Goal: Information Seeking & Learning: Learn about a topic

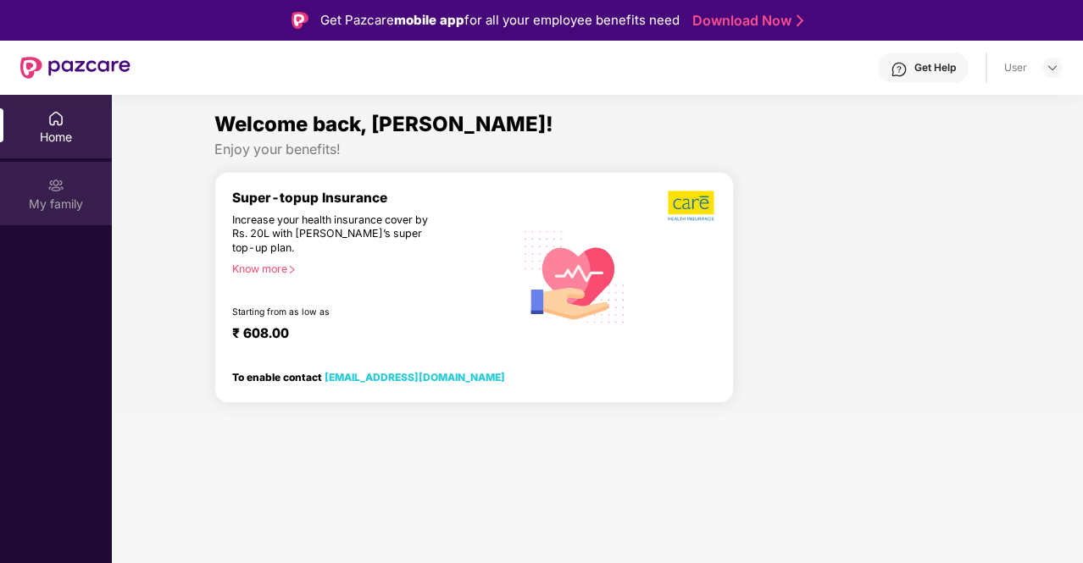
click at [50, 174] on div "My family" at bounding box center [56, 194] width 112 height 64
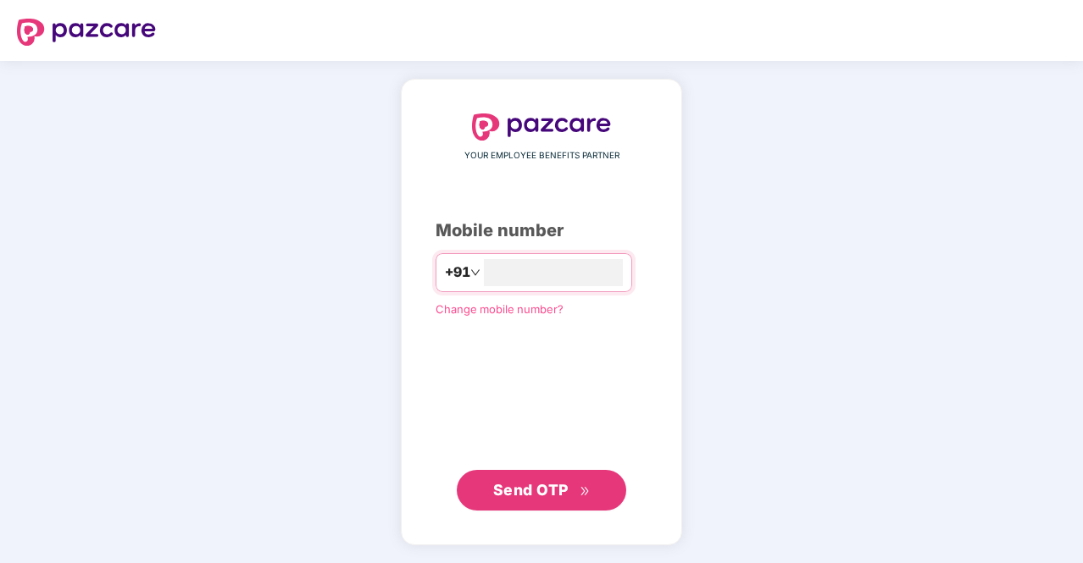
type input "**********"
click at [536, 507] on button "Send OTP" at bounding box center [541, 490] width 169 height 41
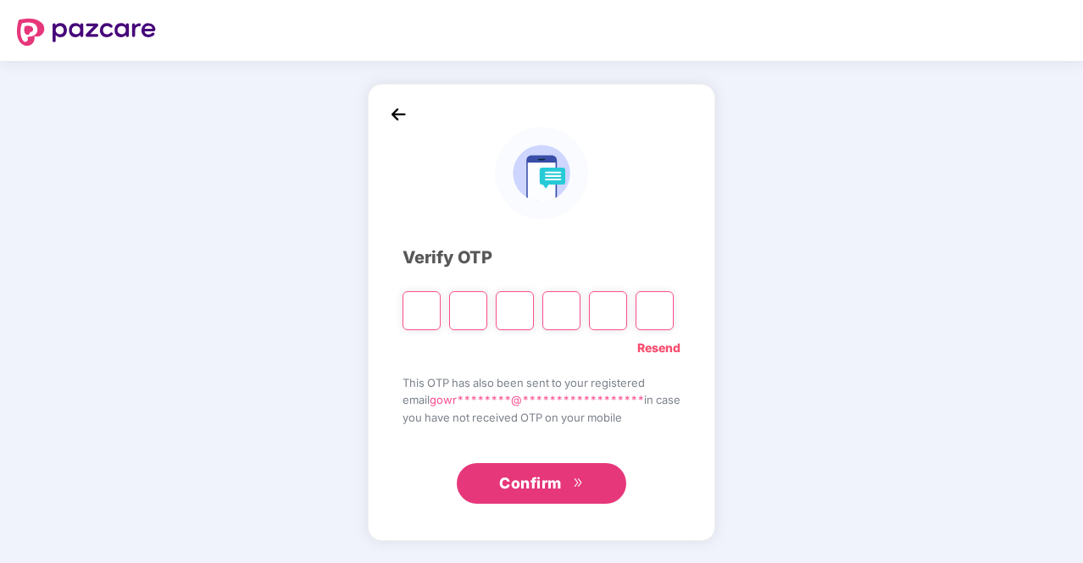
type input "*"
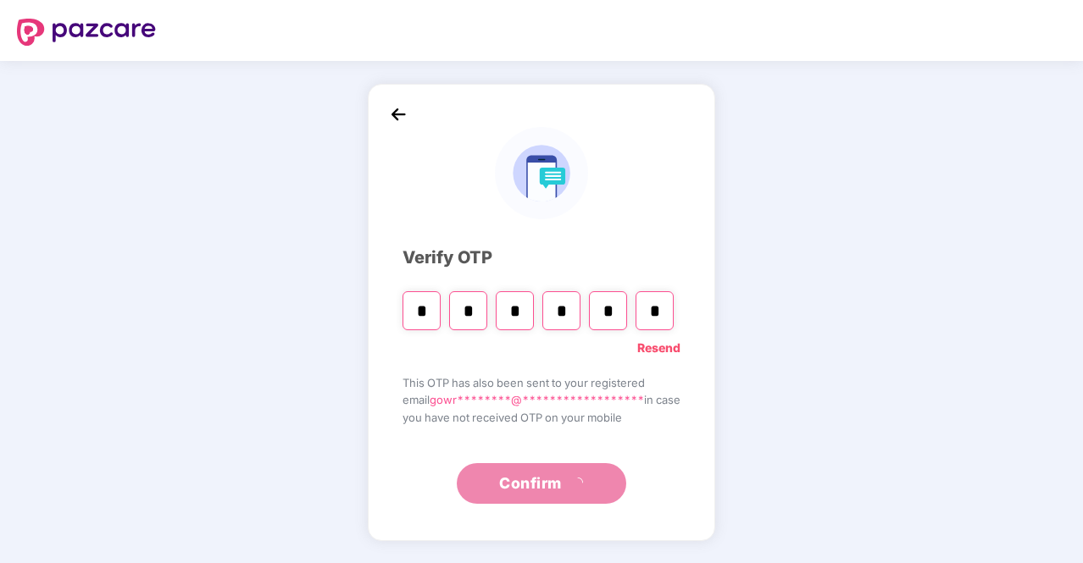
type input "*"
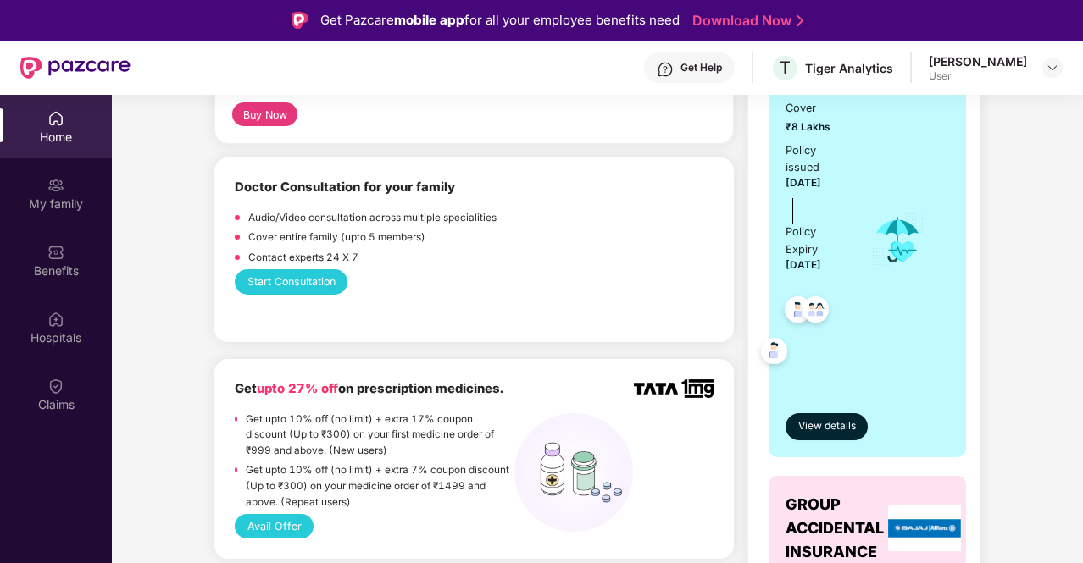
scroll to position [405, 0]
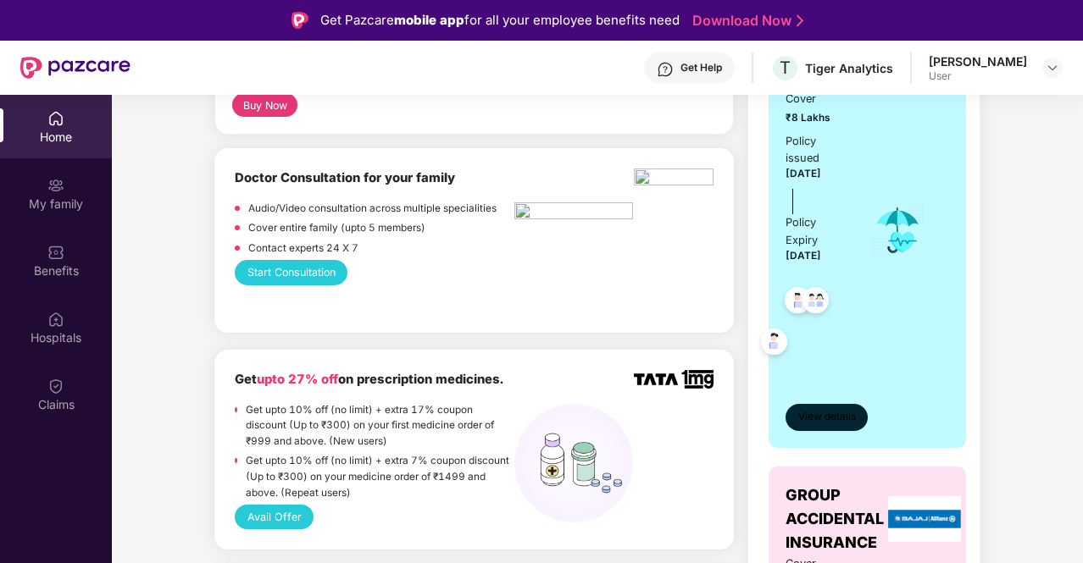
click at [840, 418] on span "View details" at bounding box center [827, 417] width 58 height 16
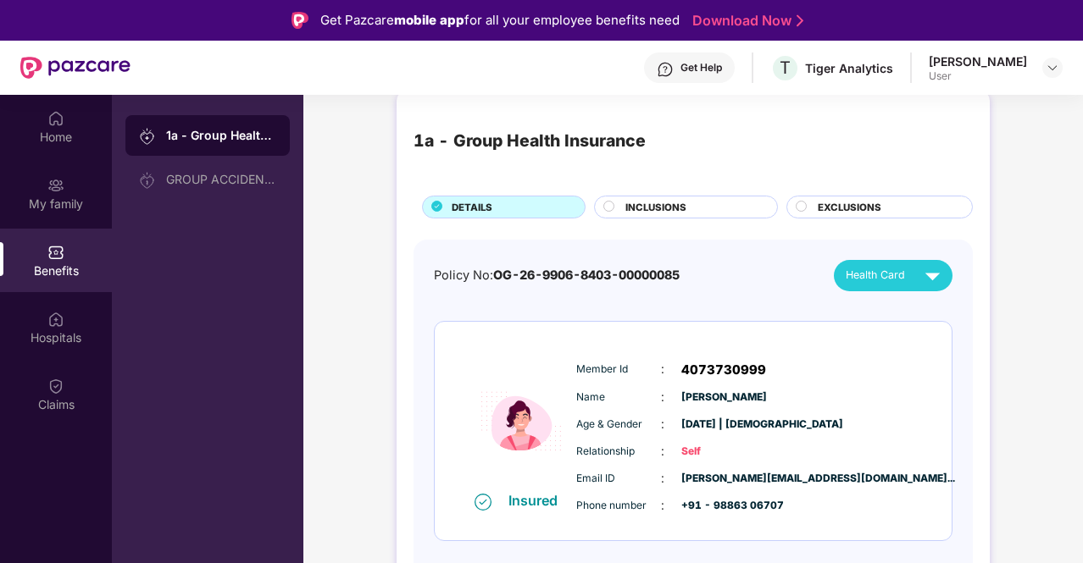
scroll to position [0, 0]
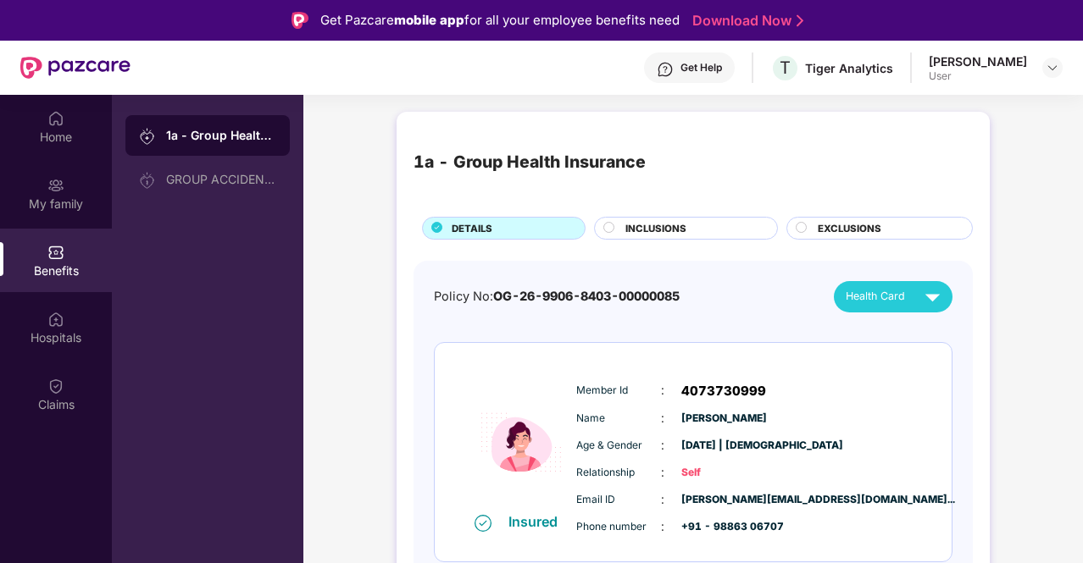
click at [700, 232] on div "INCLUSIONS" at bounding box center [693, 230] width 152 height 18
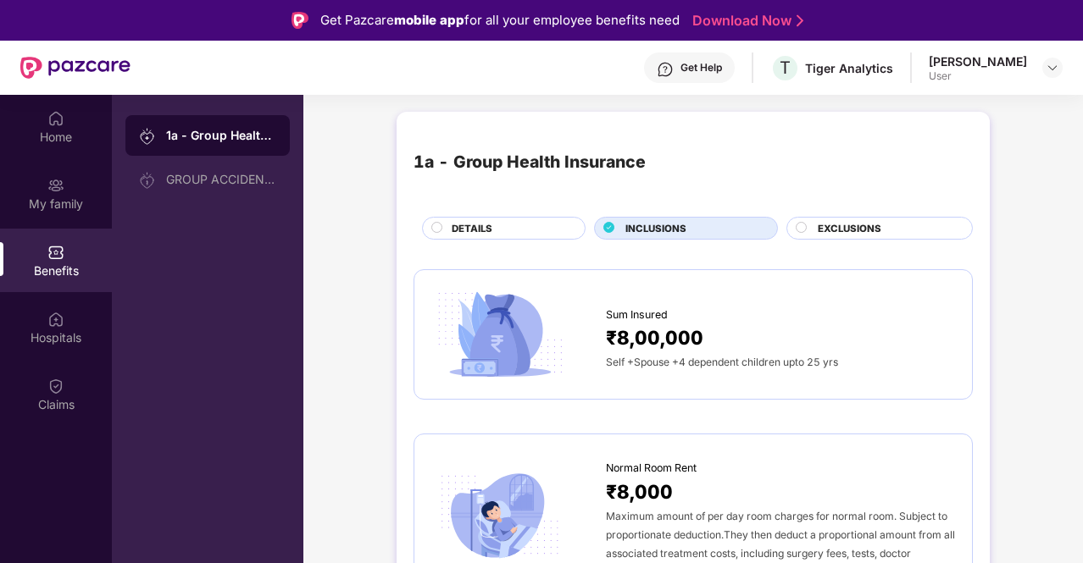
click at [867, 234] on span "EXCLUSIONS" at bounding box center [849, 228] width 64 height 15
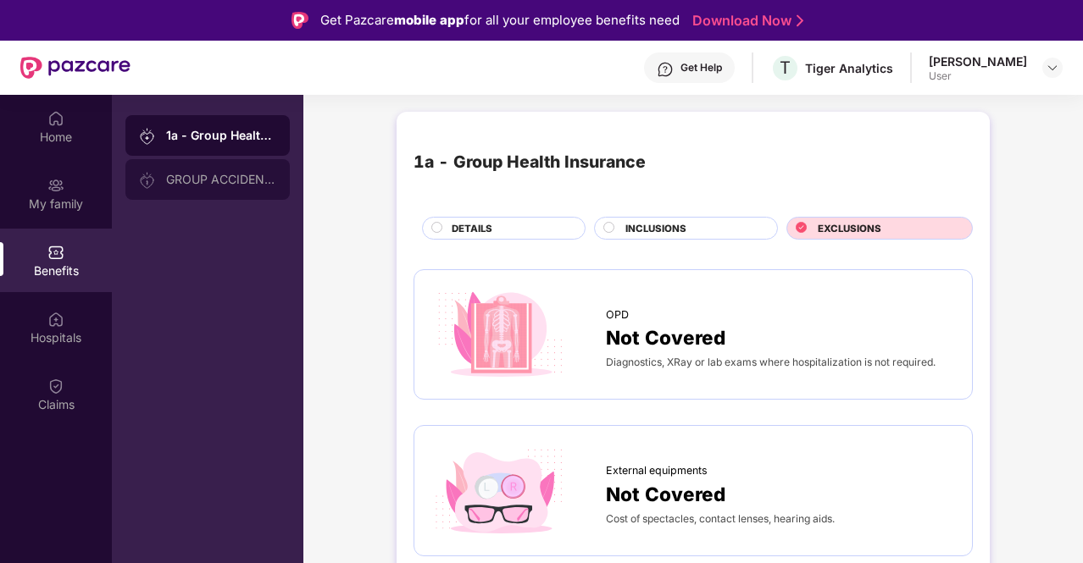
click at [226, 183] on div "GROUP ACCIDENTAL INSURANCE" at bounding box center [221, 180] width 110 height 14
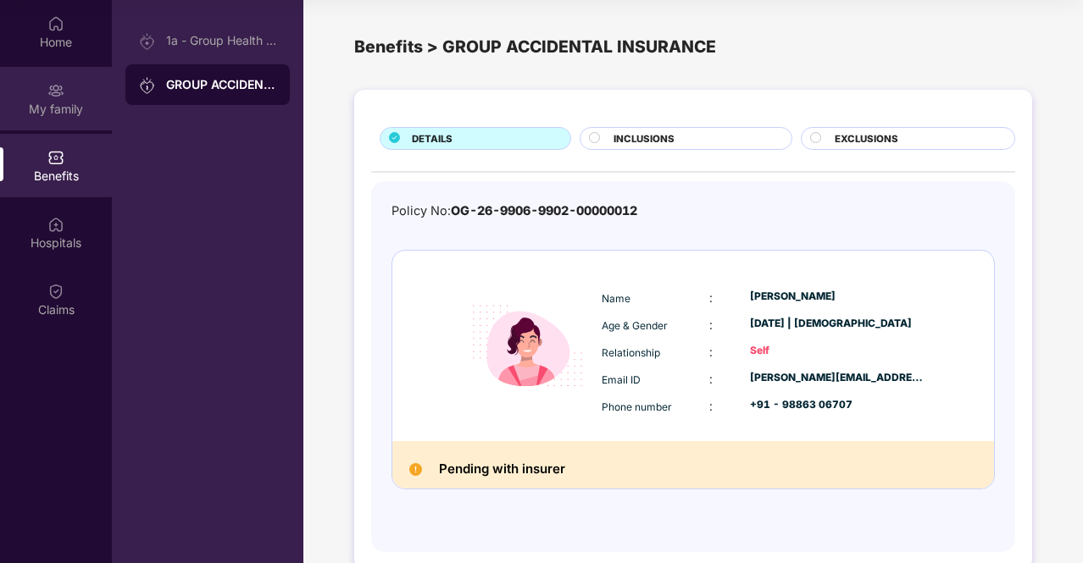
click at [46, 108] on div "My family" at bounding box center [56, 109] width 112 height 17
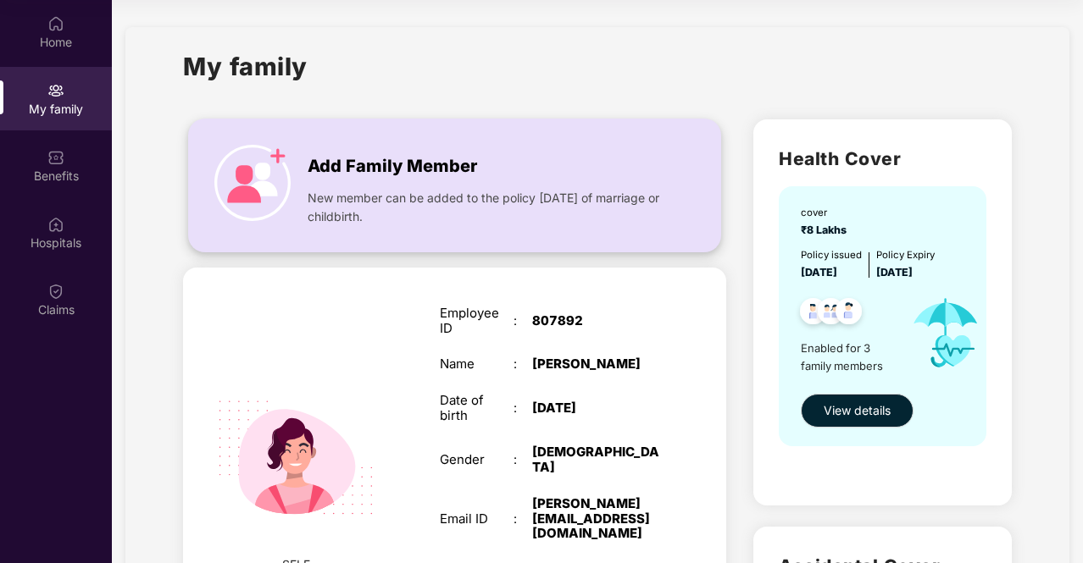
click at [259, 186] on img at bounding box center [252, 183] width 76 height 76
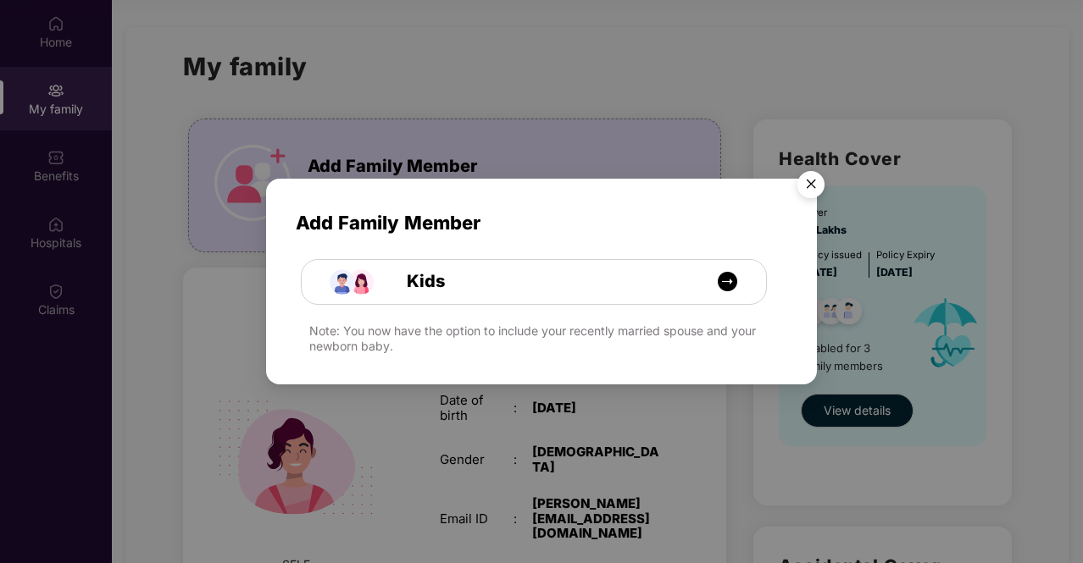
click at [816, 191] on img "Close" at bounding box center [810, 186] width 47 height 47
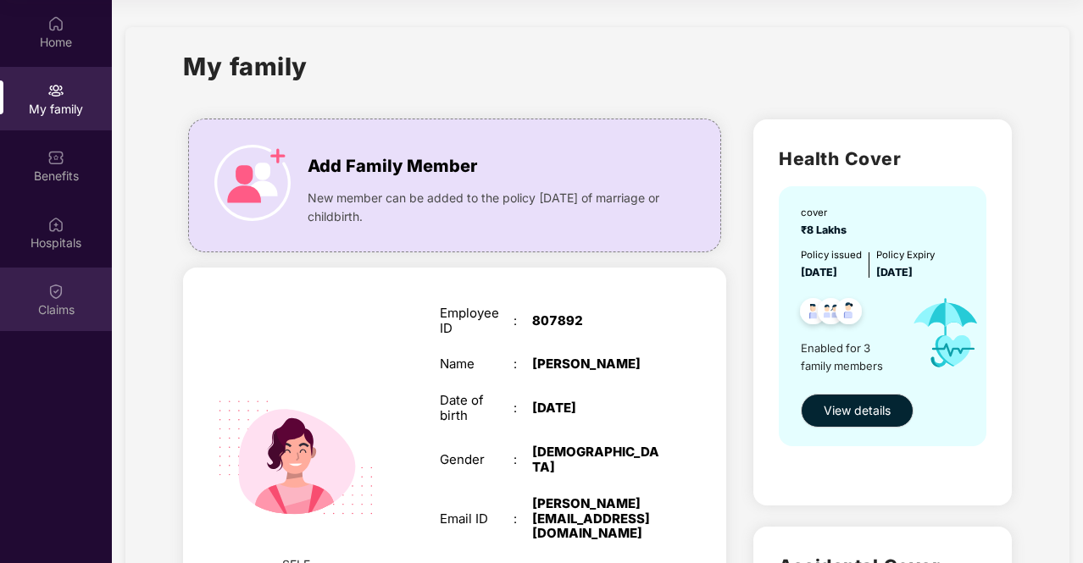
click at [51, 313] on div "Claims" at bounding box center [56, 310] width 112 height 17
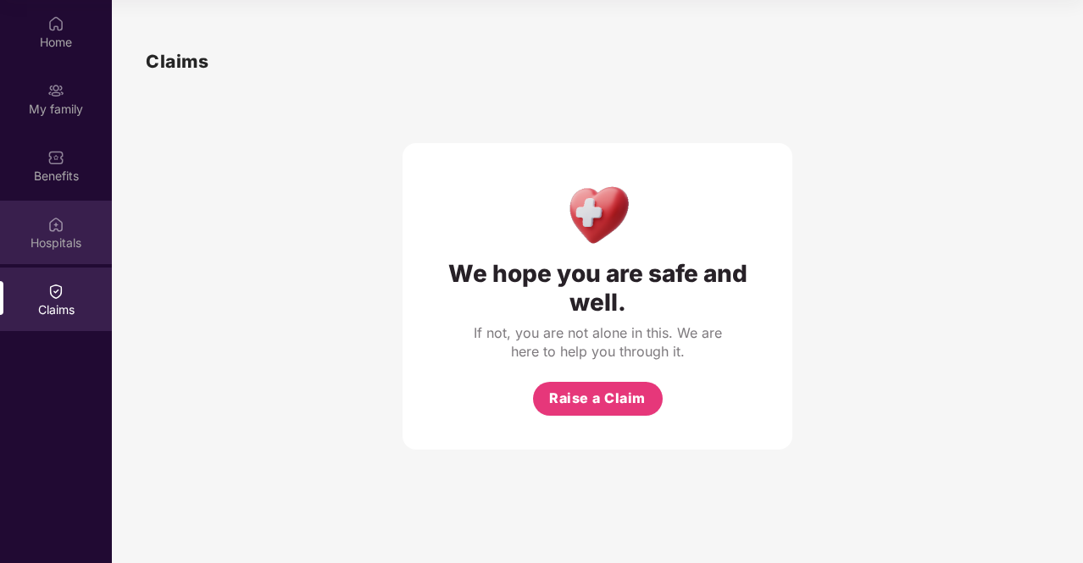
click at [64, 224] on div "Hospitals" at bounding box center [56, 233] width 112 height 64
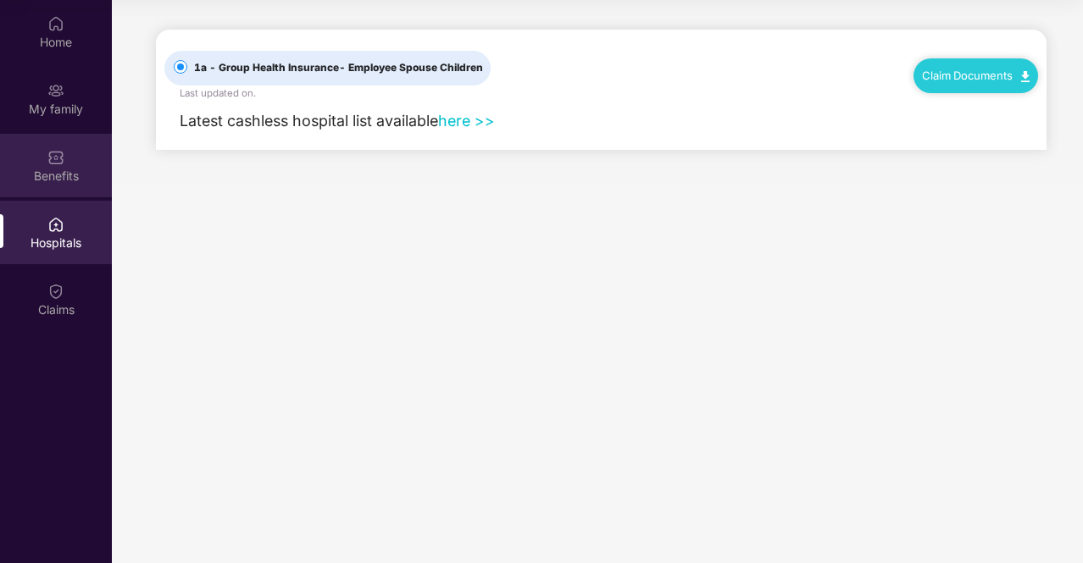
click at [36, 189] on div "Benefits" at bounding box center [56, 166] width 112 height 64
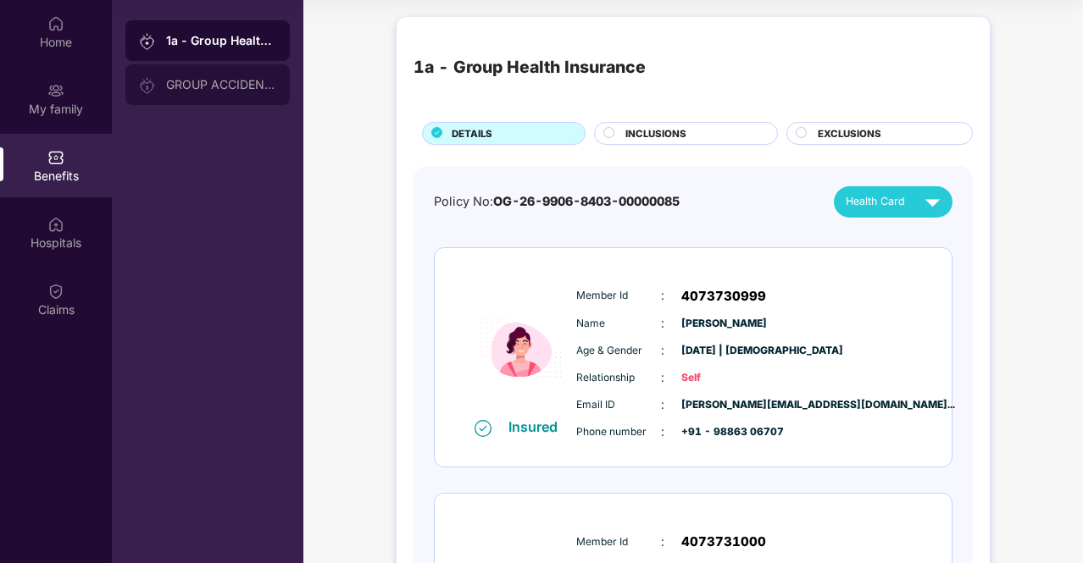
click at [236, 85] on div "GROUP ACCIDENTAL INSURANCE" at bounding box center [221, 85] width 110 height 14
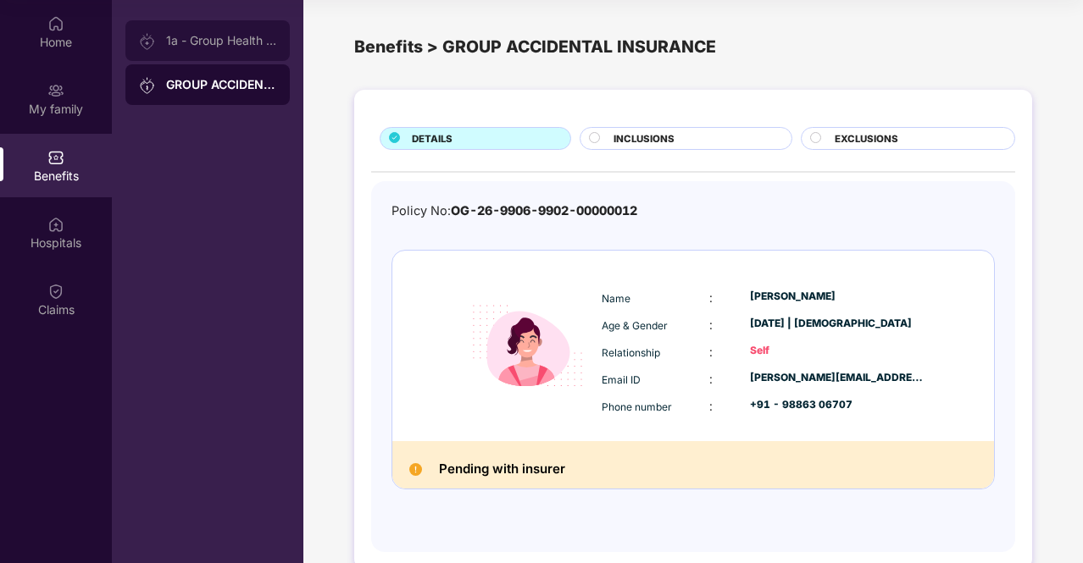
click at [230, 39] on div "1a - Group Health Insurance" at bounding box center [221, 41] width 110 height 14
